Goal: Use online tool/utility: Utilize a website feature to perform a specific function

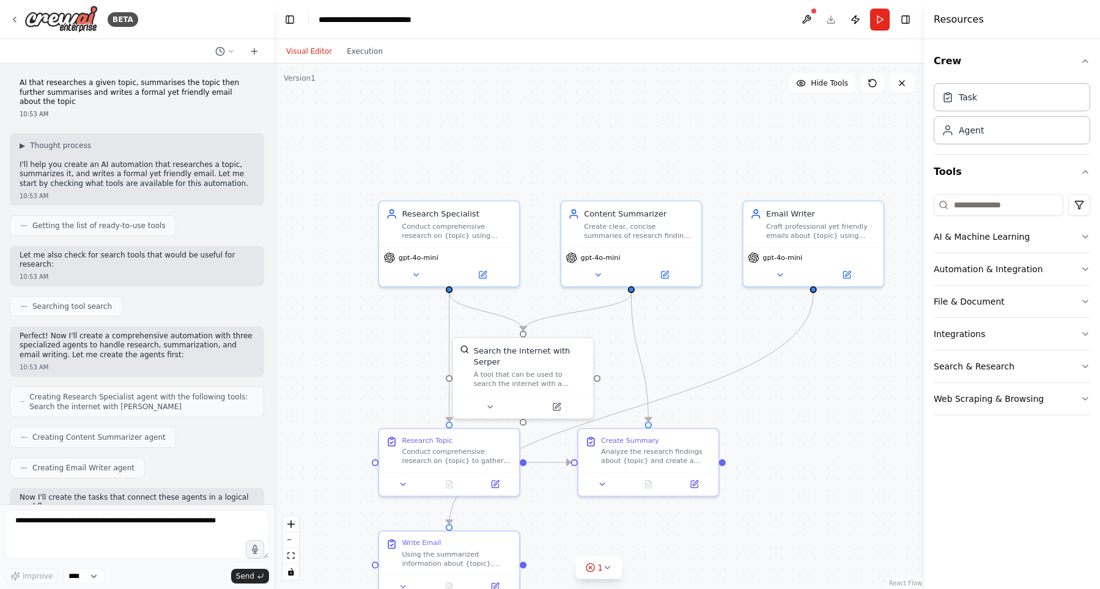
scroll to position [559, 0]
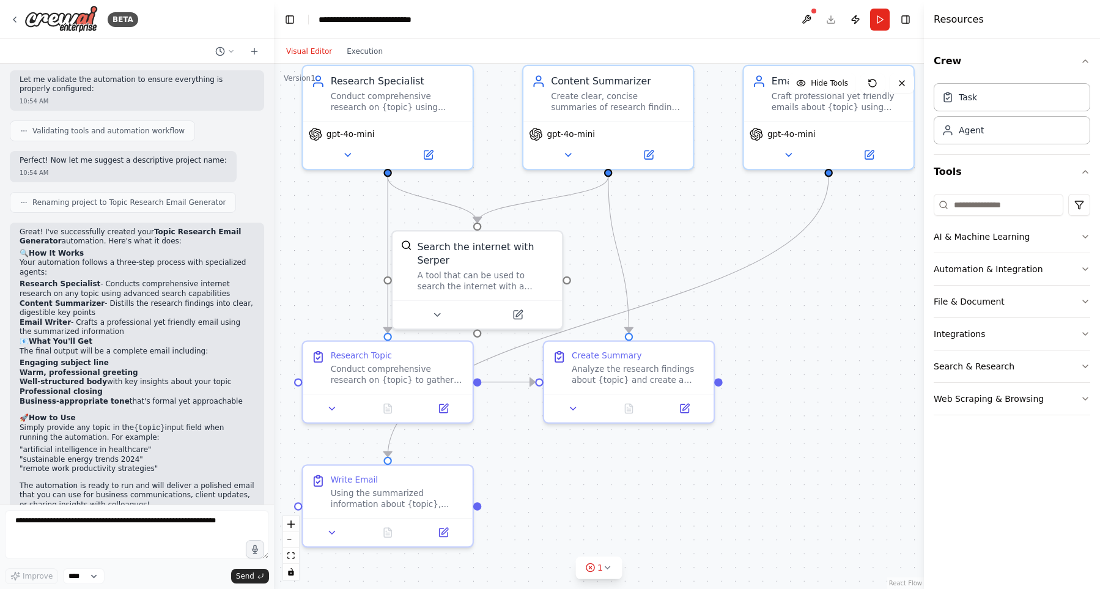
drag, startPoint x: 699, startPoint y: 401, endPoint x: 704, endPoint y: 255, distance: 146.2
click at [704, 255] on div ".deletable-edge-delete-btn { width: 20px; height: 20px; border: 0px solid #ffff…" at bounding box center [599, 326] width 650 height 525
click at [1042, 101] on div "Task" at bounding box center [1012, 97] width 157 height 28
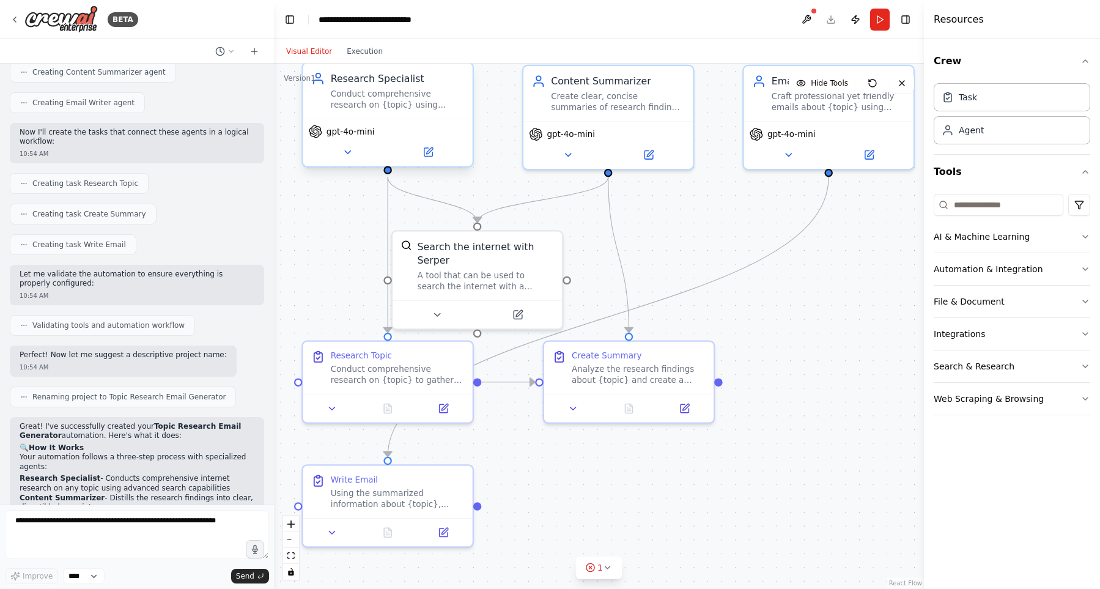
scroll to position [350, 0]
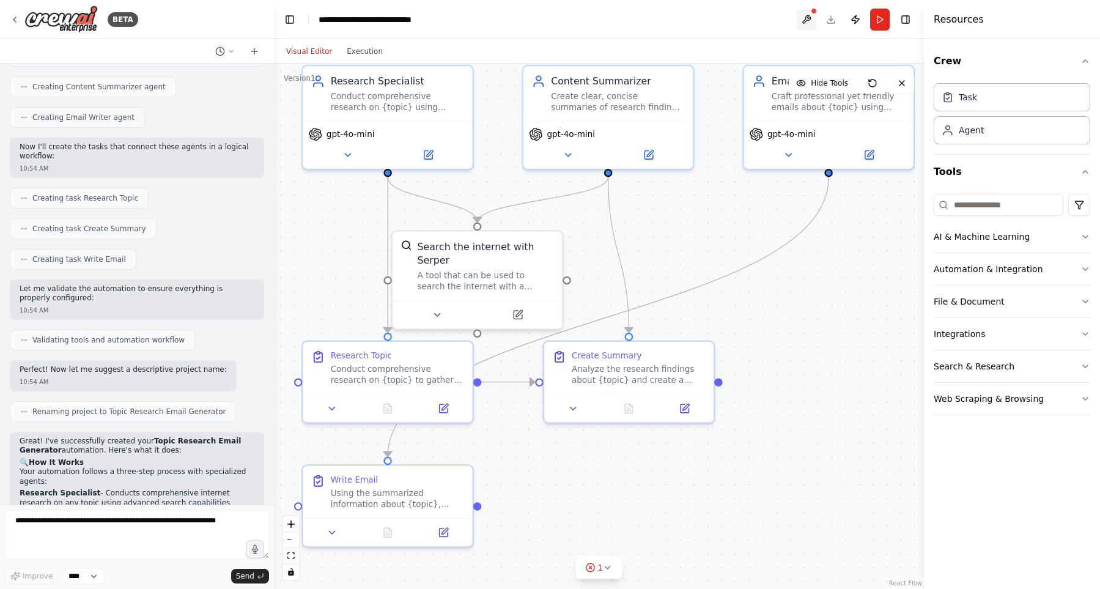
click at [815, 20] on button at bounding box center [807, 20] width 20 height 22
click at [831, 18] on header "**********" at bounding box center [599, 19] width 650 height 39
click at [873, 15] on button "Run" at bounding box center [880, 20] width 20 height 22
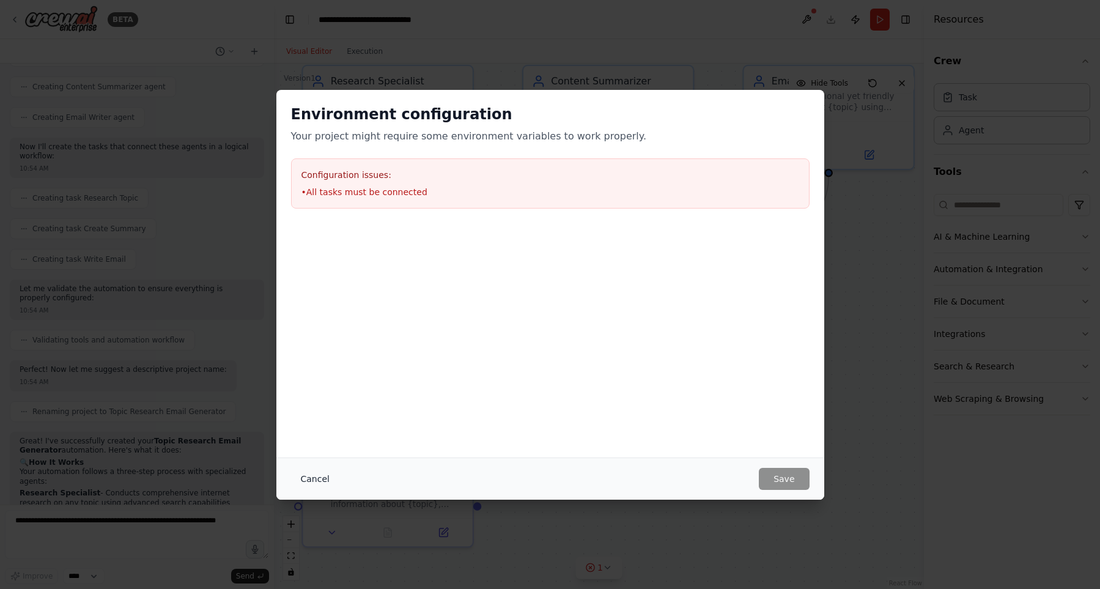
click at [304, 480] on button "Cancel" at bounding box center [315, 479] width 48 height 22
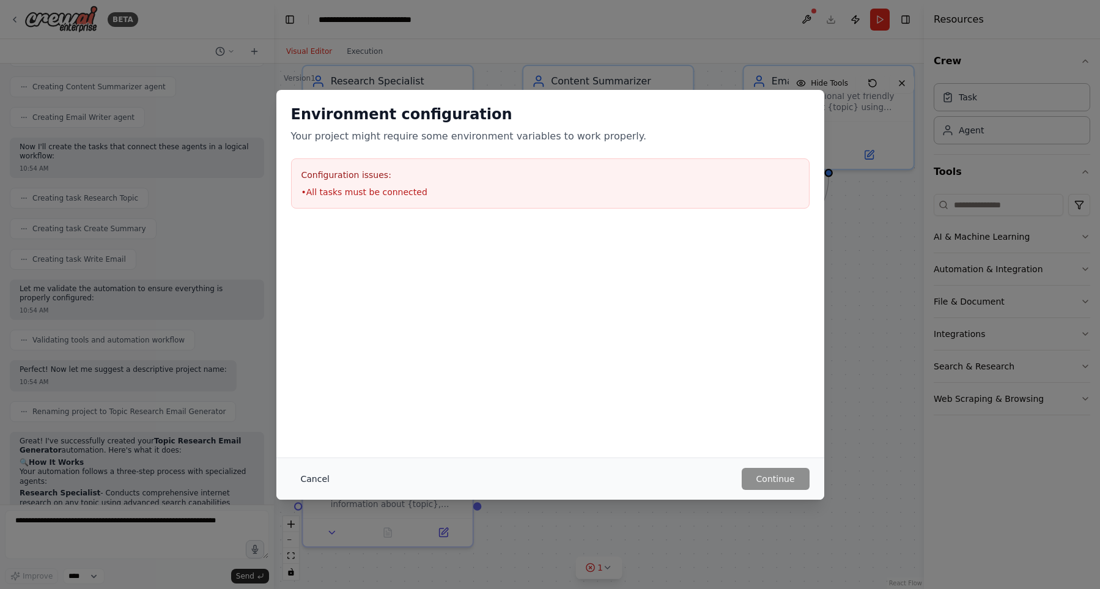
click at [317, 479] on button "Cancel" at bounding box center [315, 479] width 48 height 22
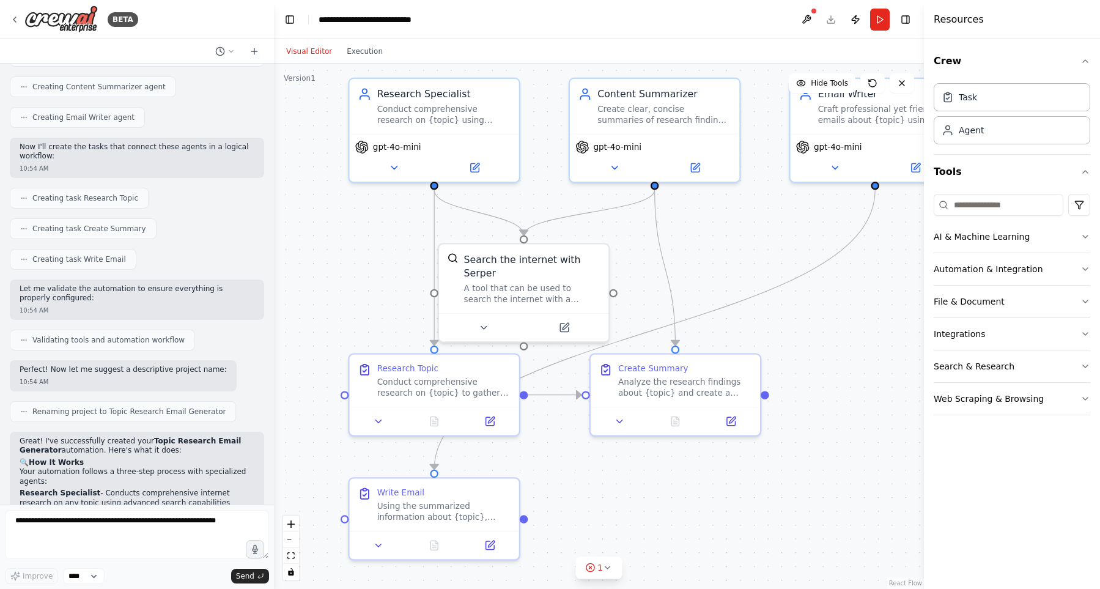
drag, startPoint x: 709, startPoint y: 232, endPoint x: 758, endPoint y: 244, distance: 50.4
click at [758, 244] on div ".deletable-edge-delete-btn { width: 20px; height: 20px; border: 0px solid #ffff…" at bounding box center [599, 326] width 650 height 525
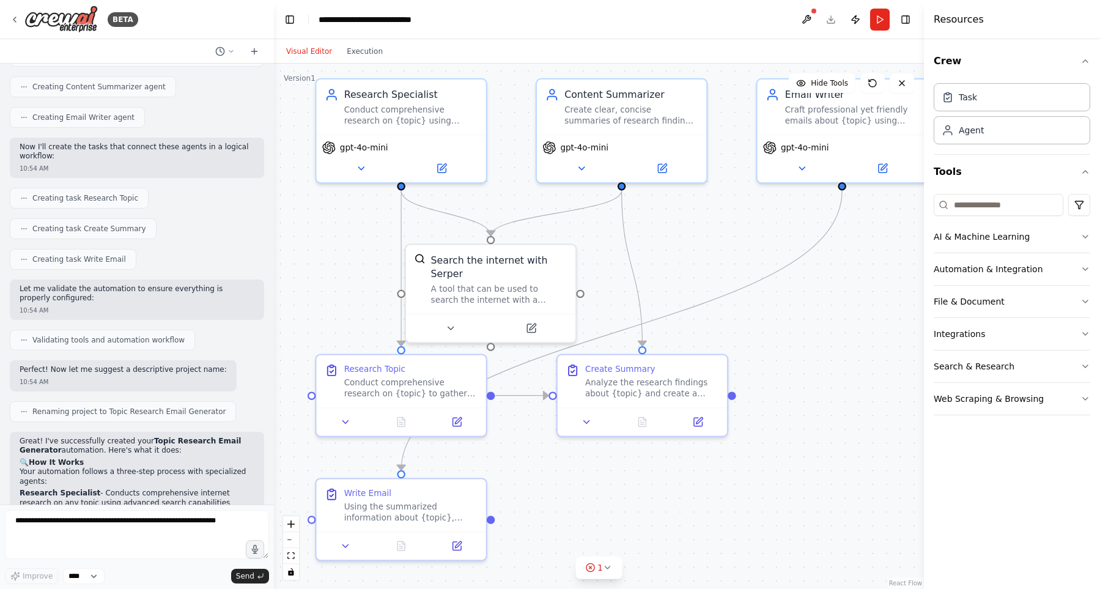
drag, startPoint x: 796, startPoint y: 235, endPoint x: 758, endPoint y: 236, distance: 38.5
click at [758, 236] on div ".deletable-edge-delete-btn { width: 20px; height: 20px; border: 0px solid #ffff…" at bounding box center [599, 326] width 650 height 525
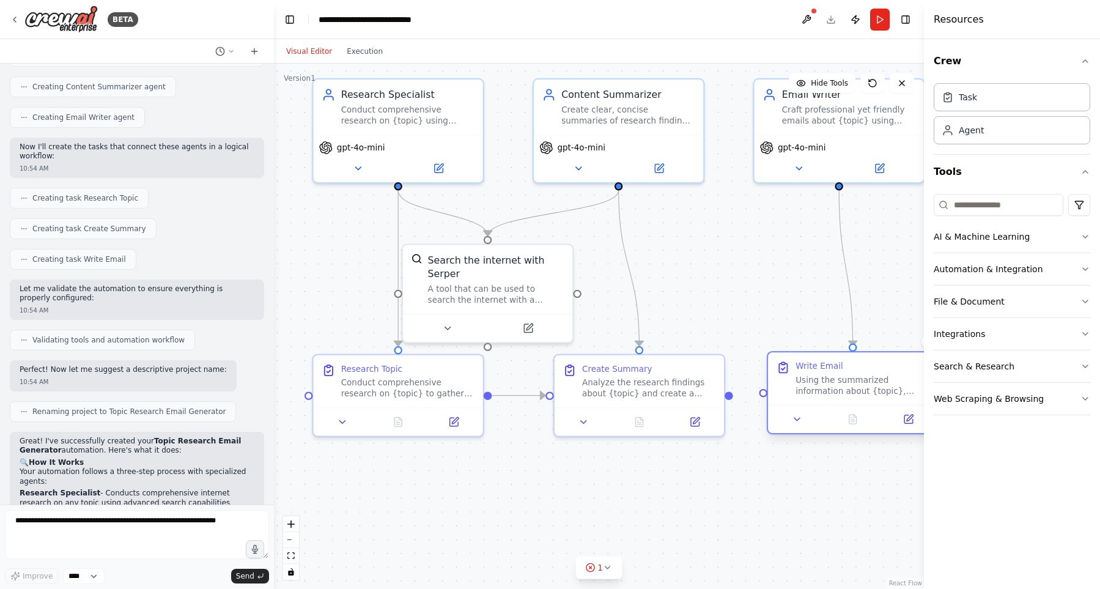
drag, startPoint x: 425, startPoint y: 507, endPoint x: 877, endPoint y: 380, distance: 470.0
click at [877, 380] on div "Using the summarized information about {topic}, write a professional yet friend…" at bounding box center [862, 385] width 134 height 22
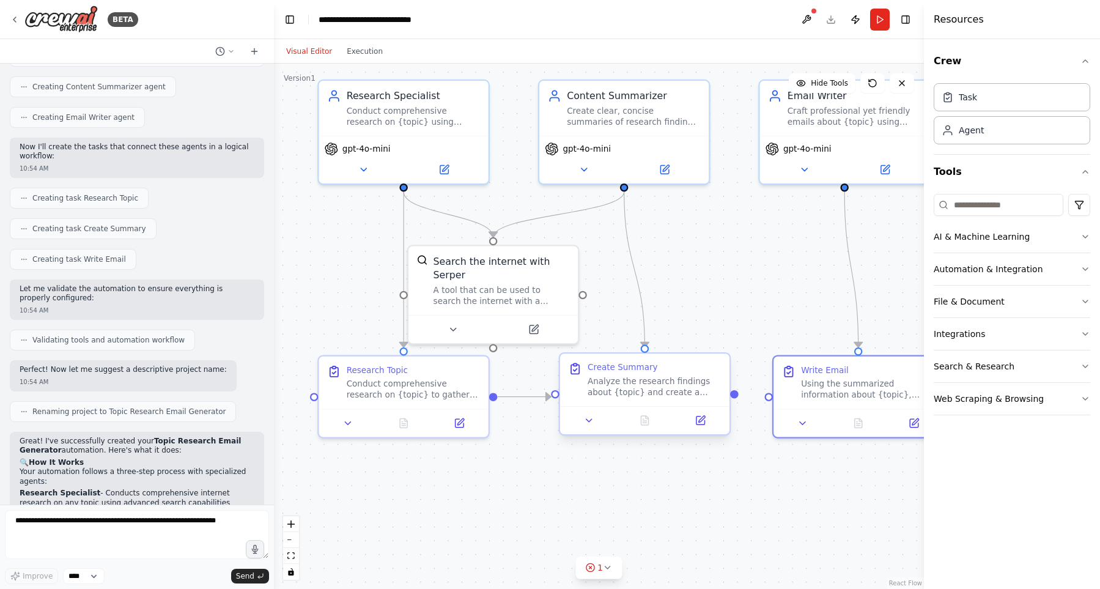
click at [736, 400] on div ".deletable-edge-delete-btn { width: 20px; height: 20px; border: 0px solid #ffff…" at bounding box center [599, 326] width 650 height 525
drag, startPoint x: 734, startPoint y: 394, endPoint x: 762, endPoint y: 401, distance: 28.9
click at [762, 401] on div ".deletable-edge-delete-btn { width: 20px; height: 20px; border: 0px solid #ffff…" at bounding box center [599, 326] width 650 height 525
click at [832, 21] on button "Download" at bounding box center [831, 20] width 20 height 22
